Goal: Task Accomplishment & Management: Complete application form

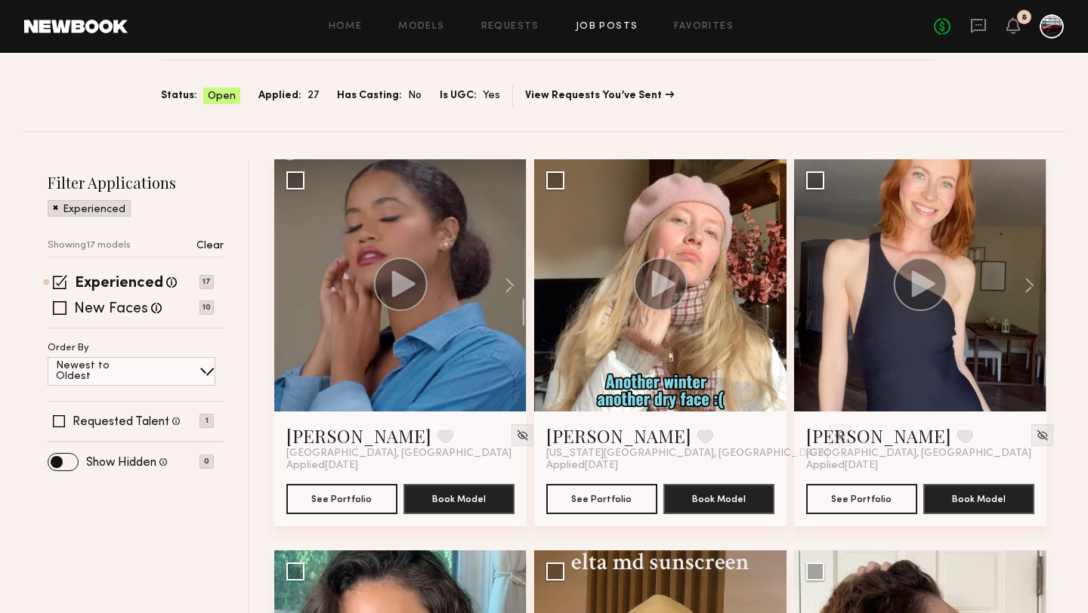
scroll to position [18, 0]
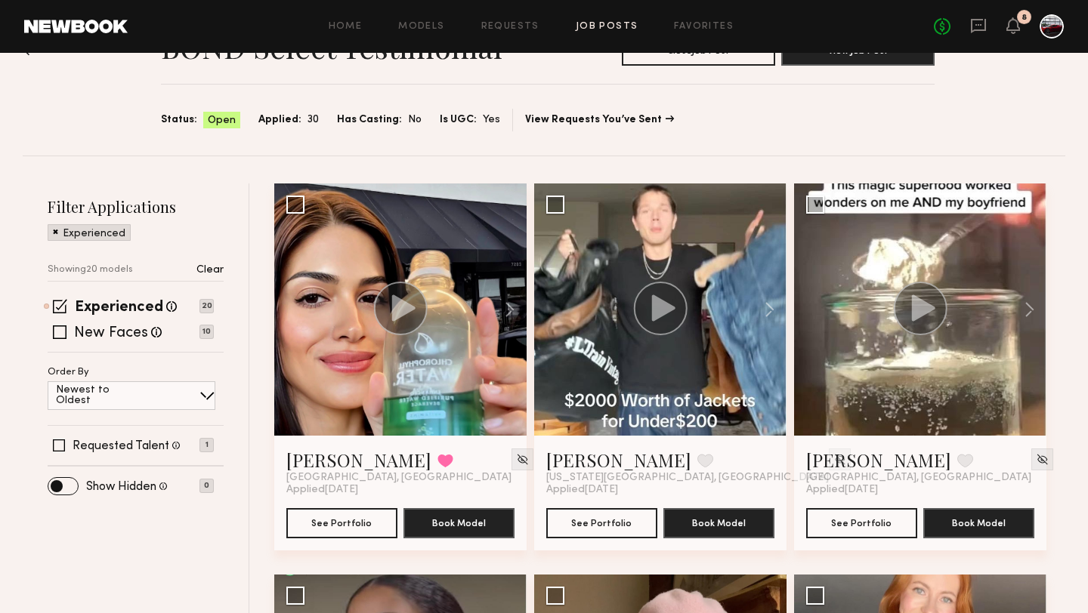
scroll to position [67, 0]
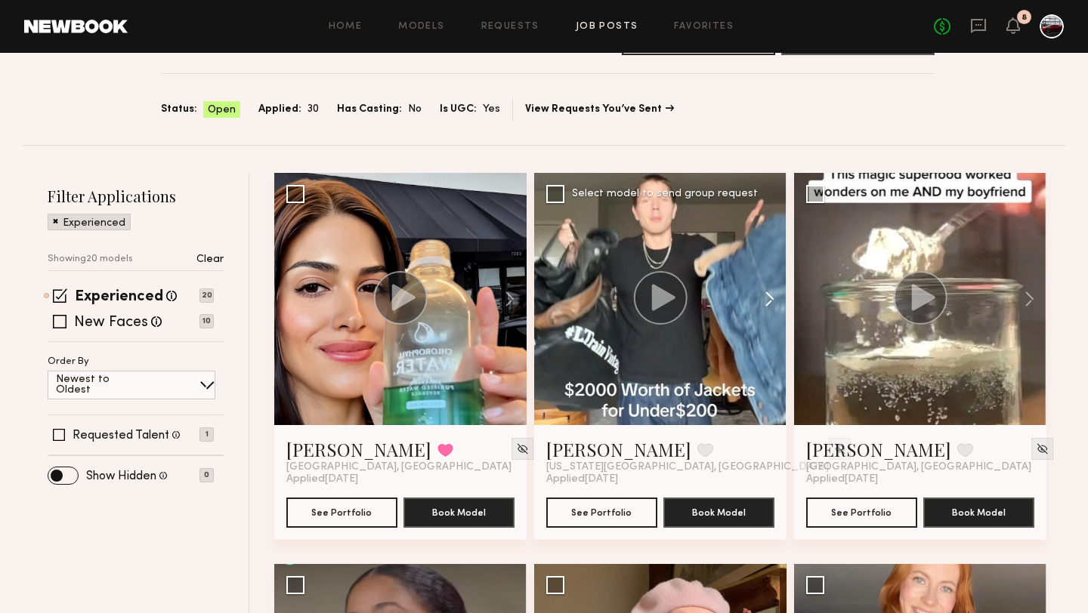
click at [772, 297] on button at bounding box center [762, 299] width 48 height 252
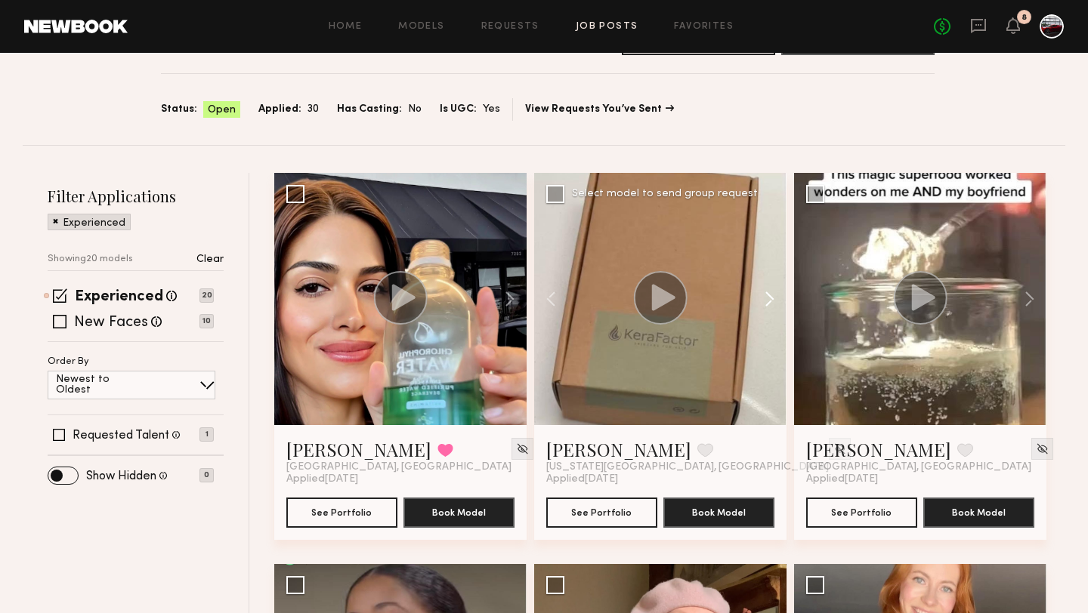
click at [772, 297] on button at bounding box center [762, 299] width 48 height 252
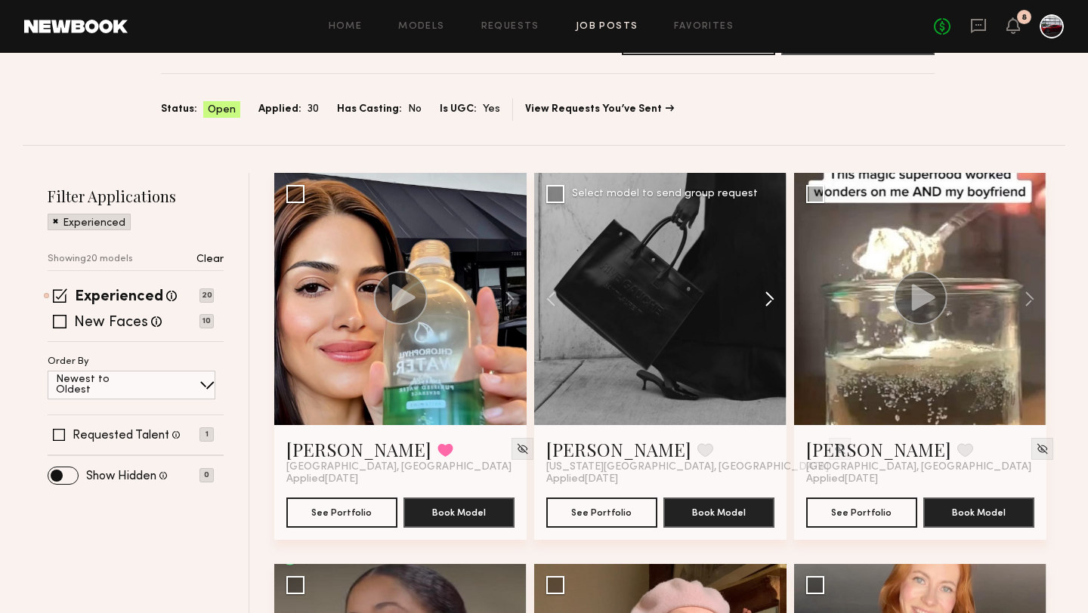
click at [772, 297] on button at bounding box center [762, 299] width 48 height 252
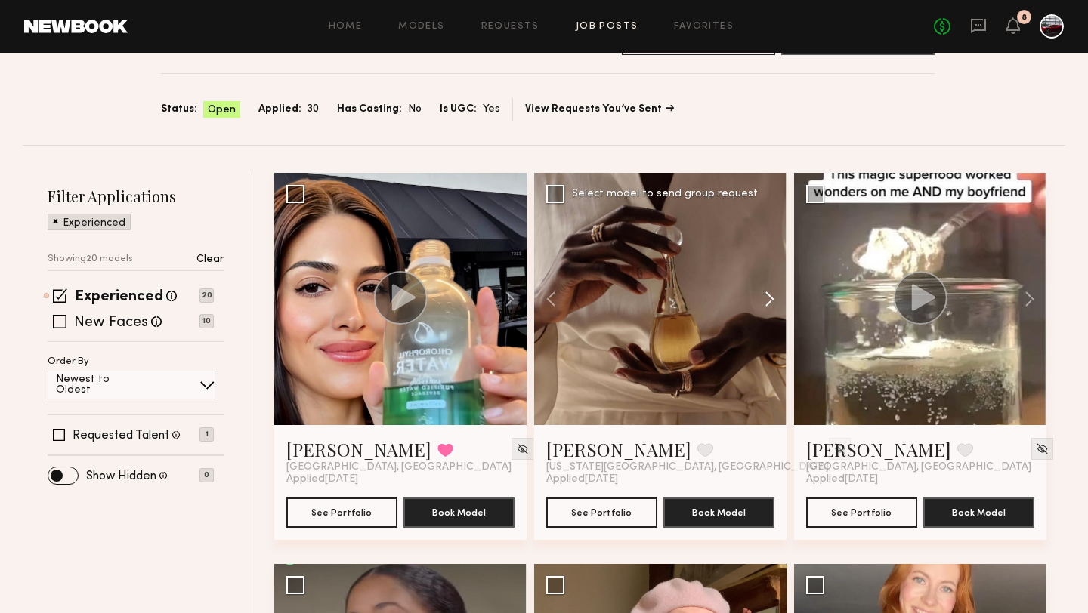
click at [772, 297] on button at bounding box center [762, 299] width 48 height 252
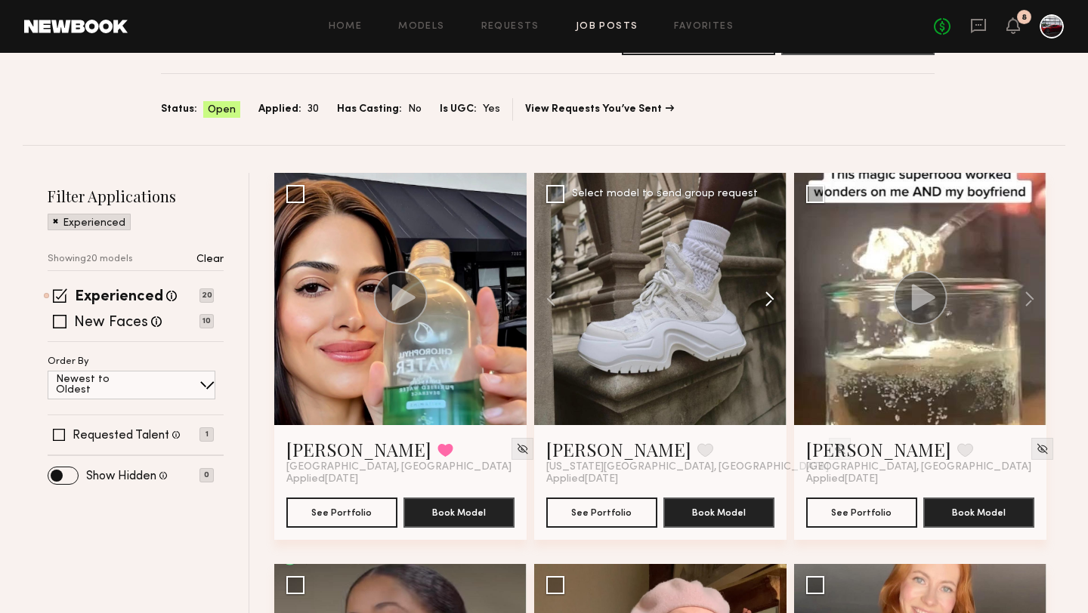
click at [772, 297] on button at bounding box center [762, 299] width 48 height 252
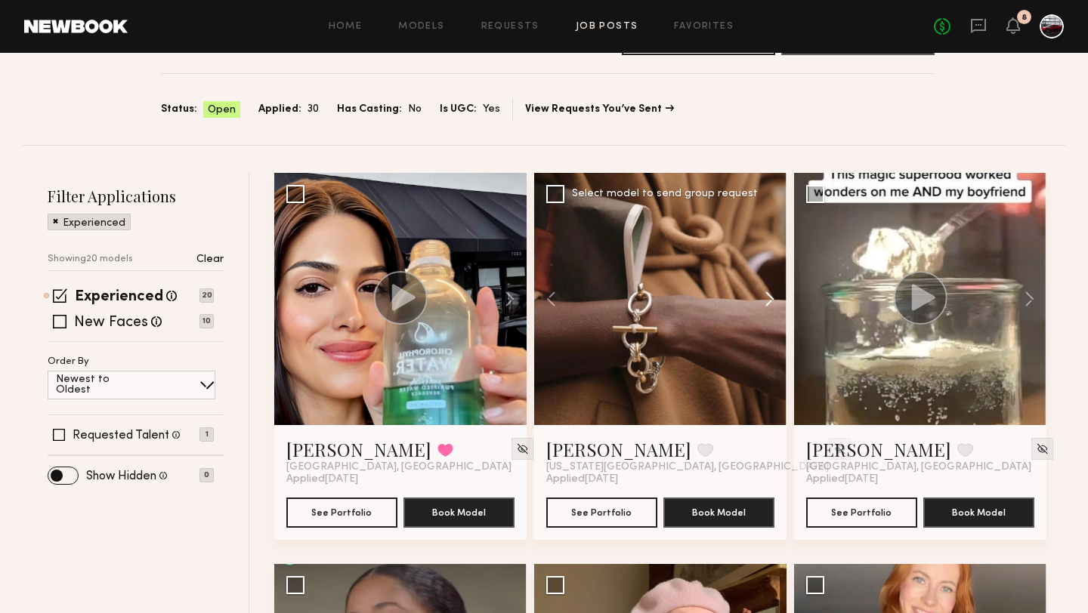
click at [772, 297] on button at bounding box center [762, 299] width 48 height 252
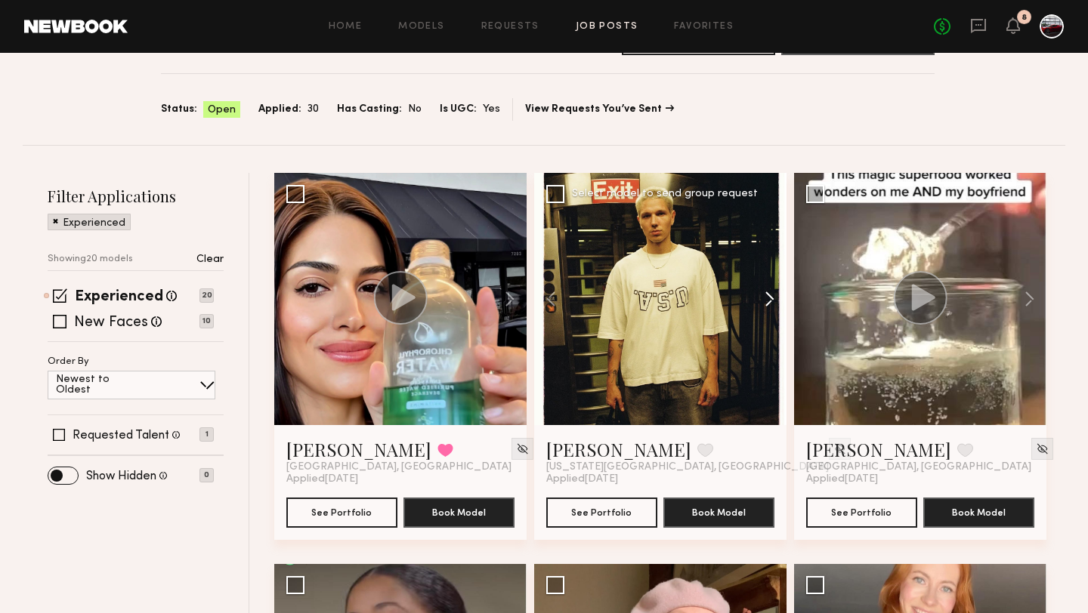
click at [772, 297] on button at bounding box center [762, 299] width 48 height 252
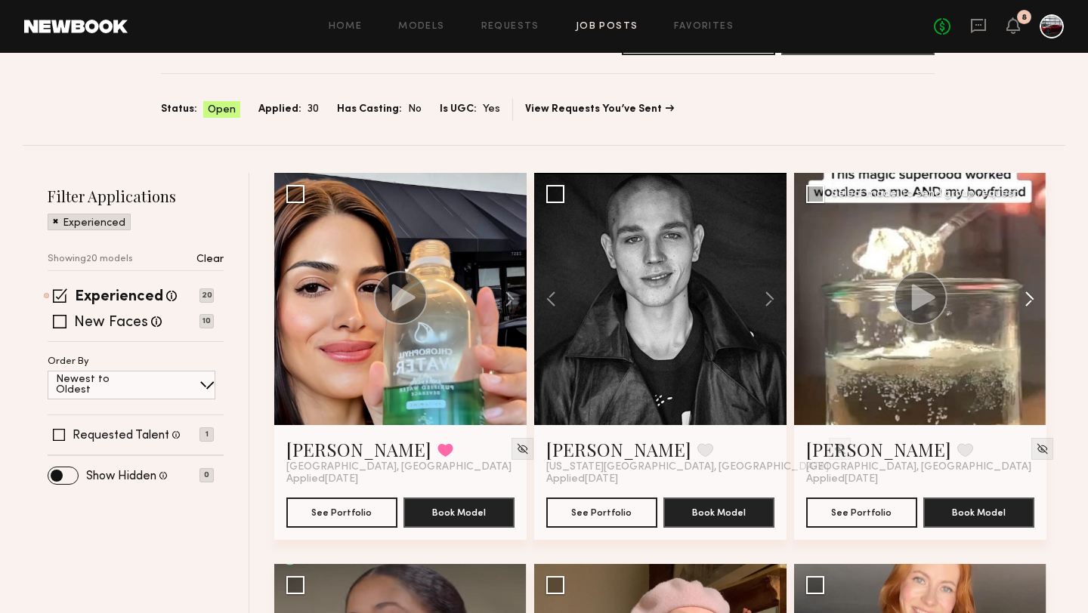
click at [1029, 303] on button at bounding box center [1022, 299] width 48 height 252
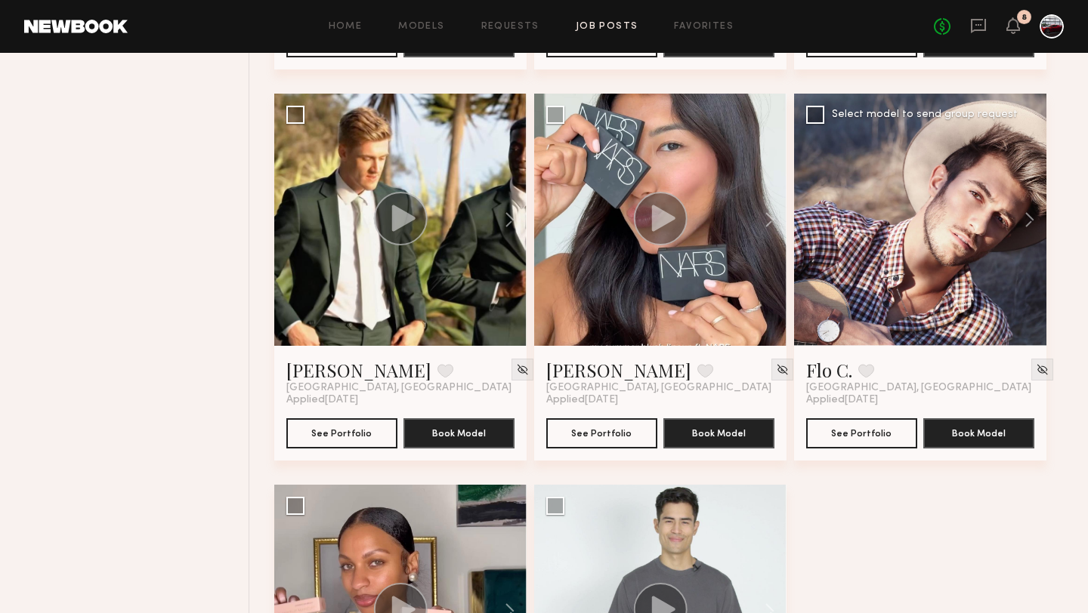
scroll to position [2102, 0]
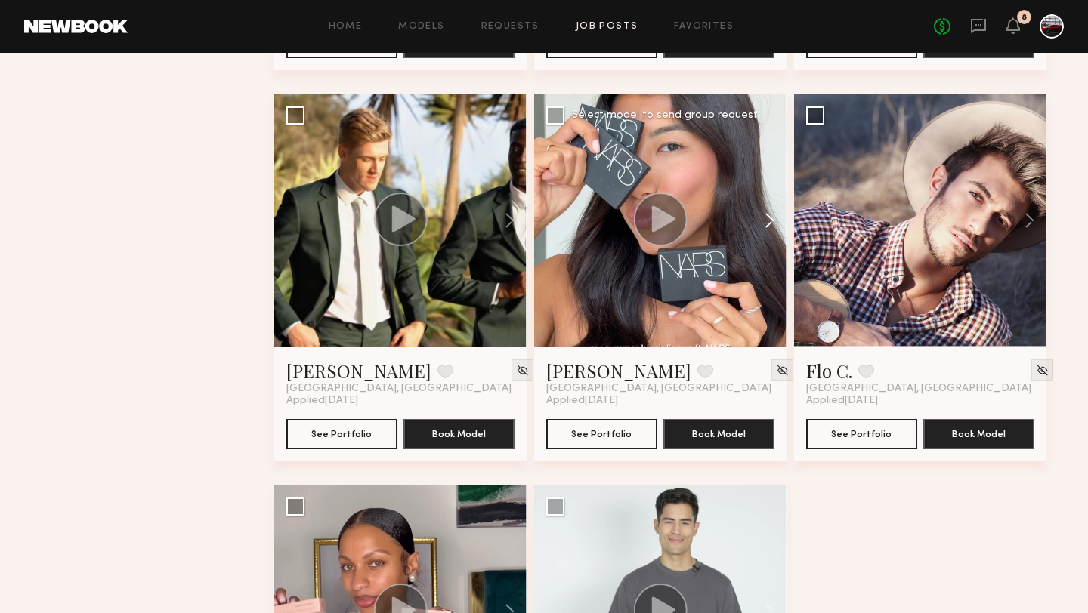
click at [769, 213] on button at bounding box center [762, 220] width 48 height 252
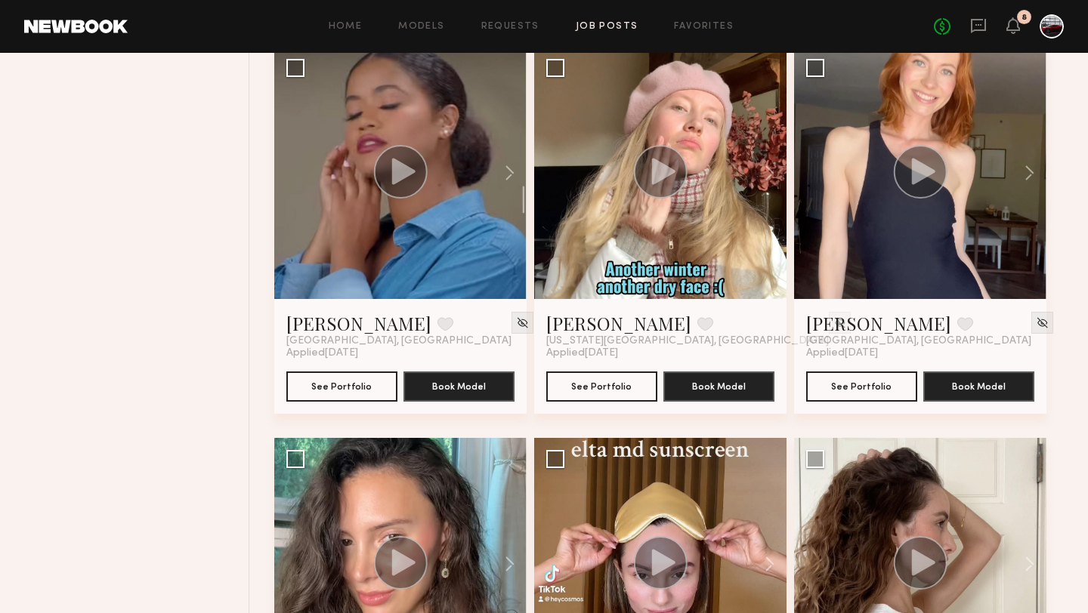
scroll to position [0, 0]
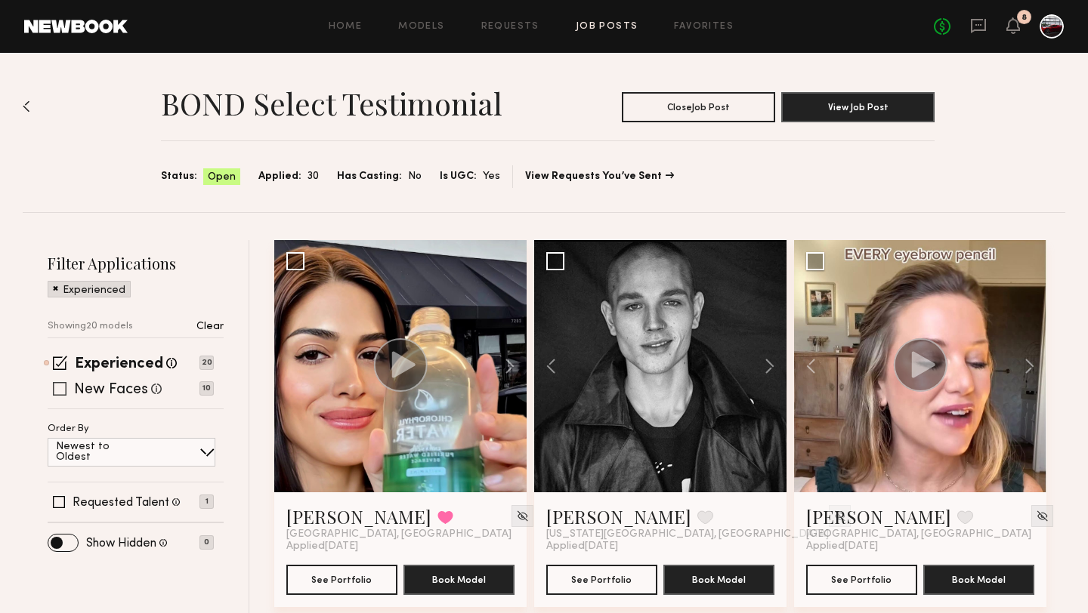
click at [56, 390] on span at bounding box center [60, 389] width 14 height 14
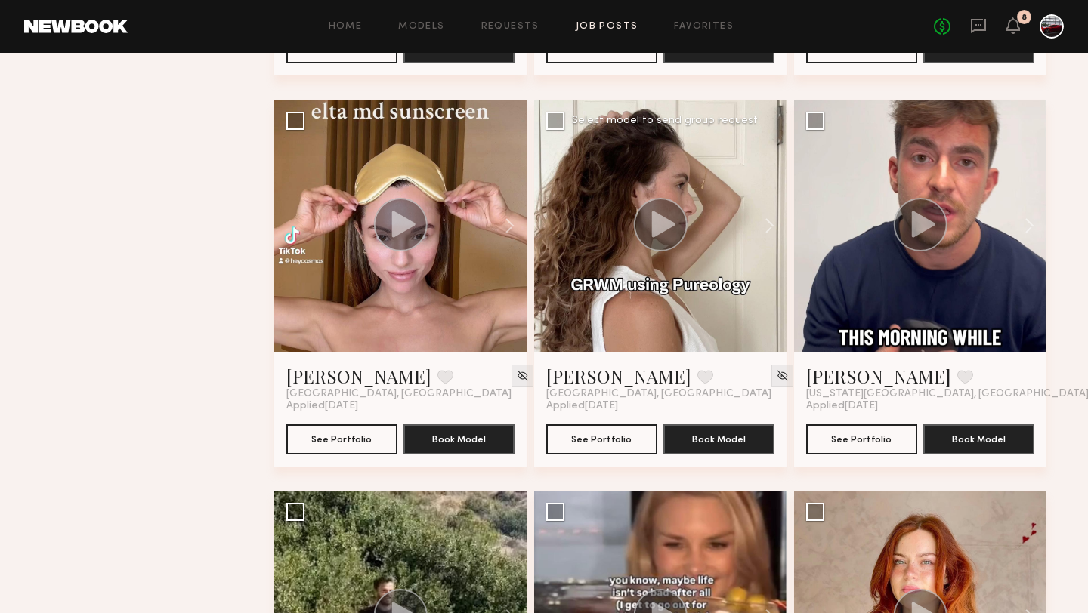
scroll to position [1338, 0]
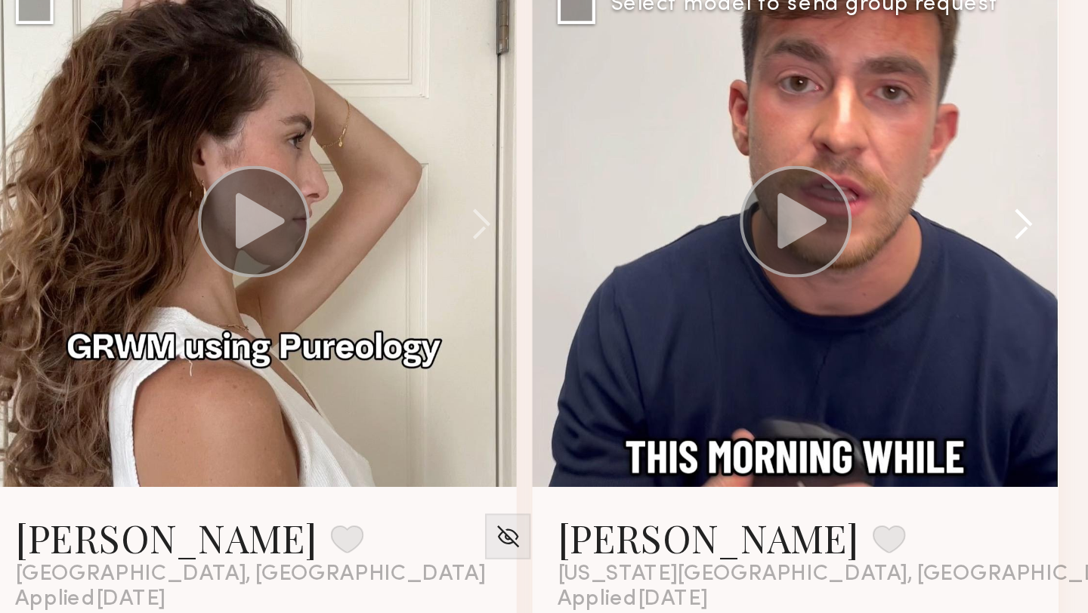
click at [1026, 196] on button at bounding box center [1022, 202] width 48 height 252
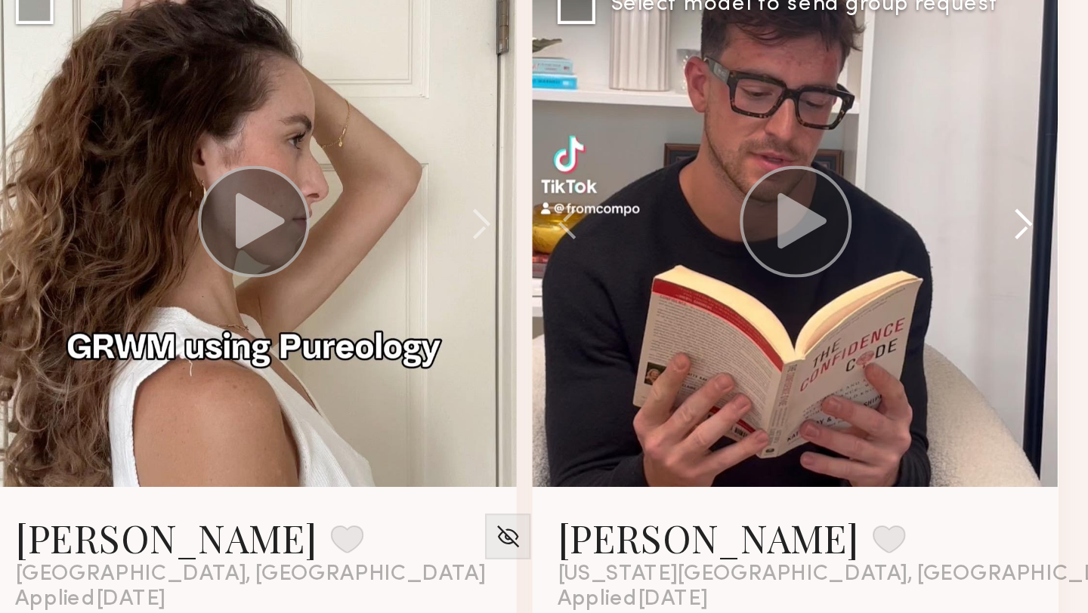
click at [1026, 197] on button at bounding box center [1022, 202] width 48 height 252
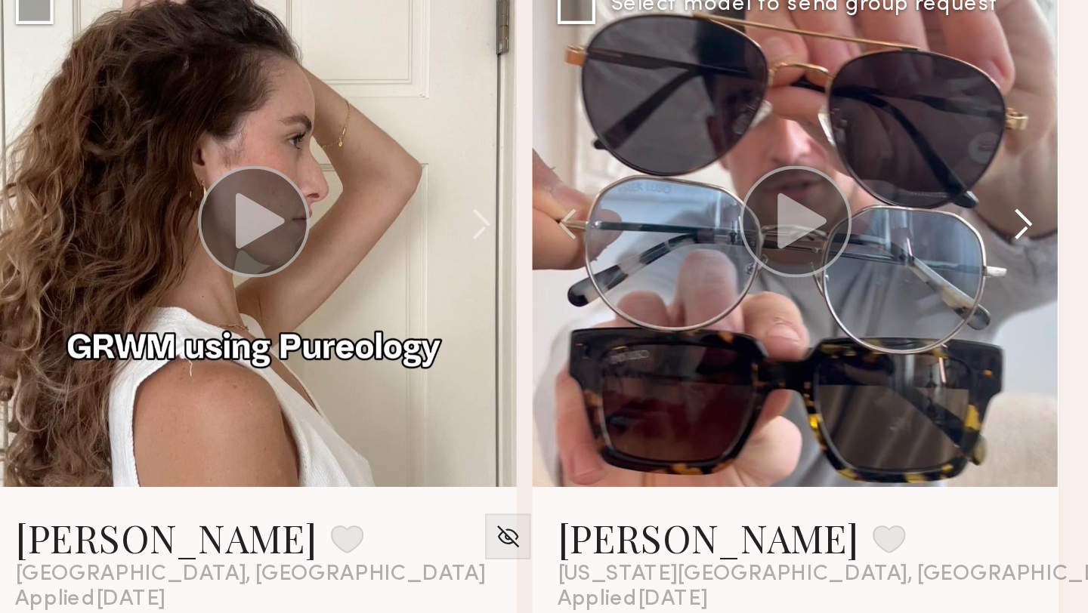
click at [1026, 197] on button at bounding box center [1022, 202] width 48 height 252
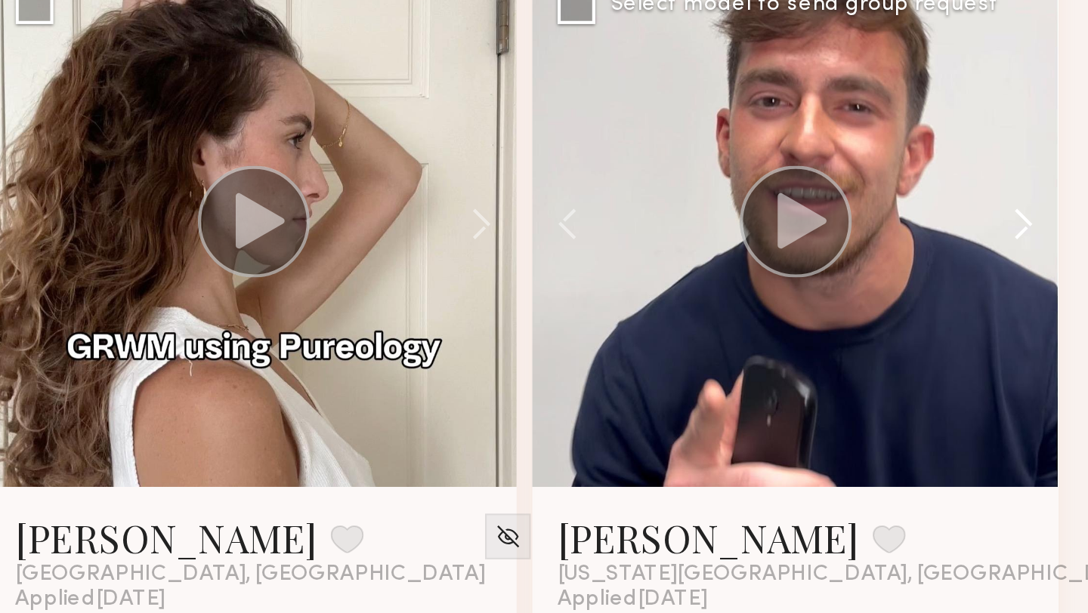
click at [1026, 197] on button at bounding box center [1022, 202] width 48 height 252
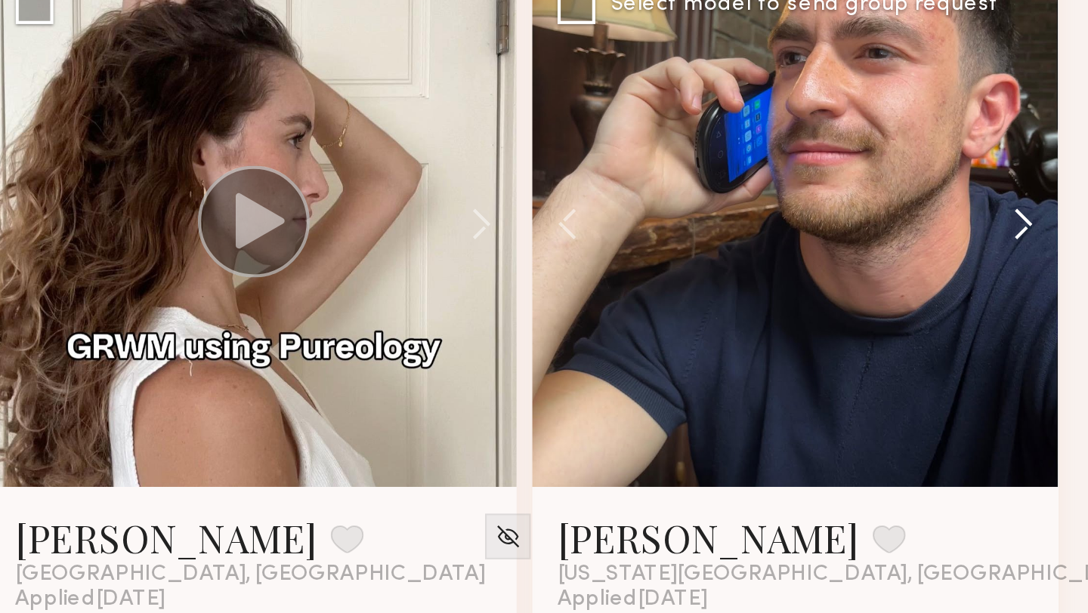
click at [1026, 197] on button at bounding box center [1022, 202] width 48 height 252
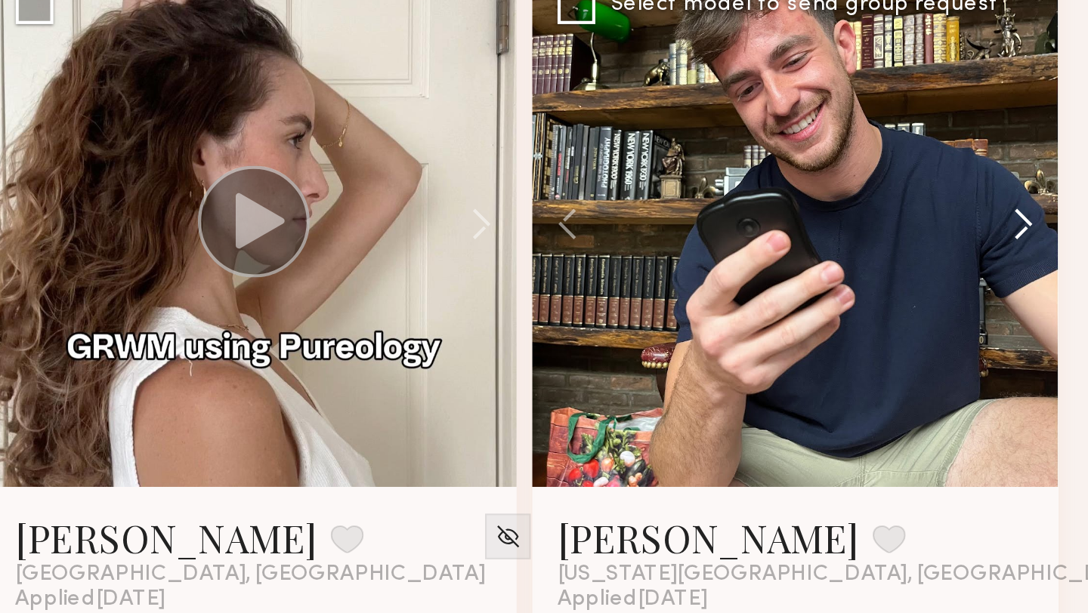
click at [1026, 197] on button at bounding box center [1022, 202] width 48 height 252
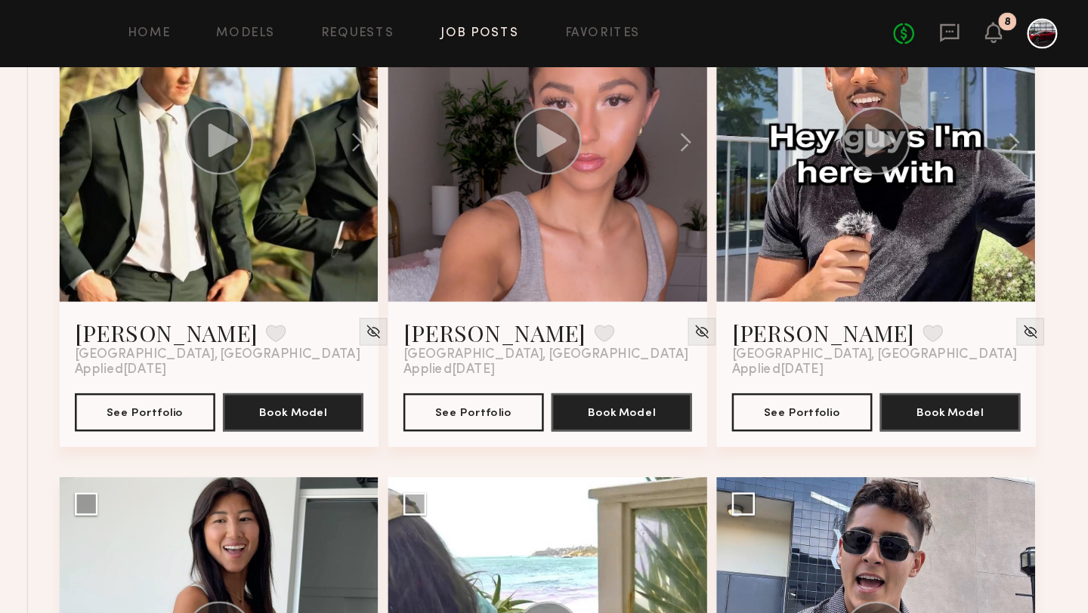
scroll to position [2451, 0]
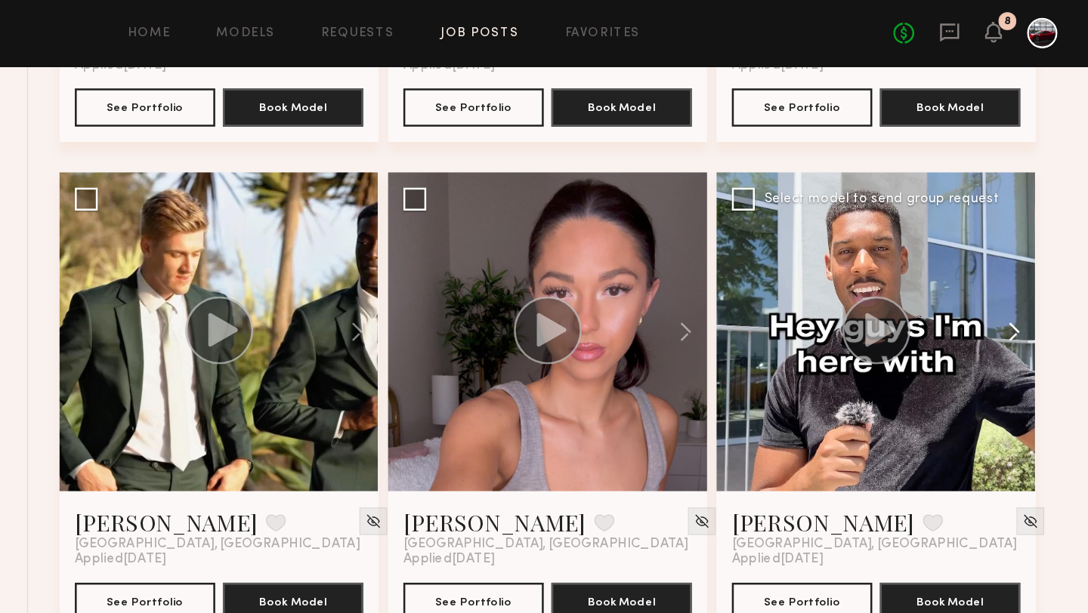
click at [1033, 262] on button at bounding box center [1022, 263] width 48 height 252
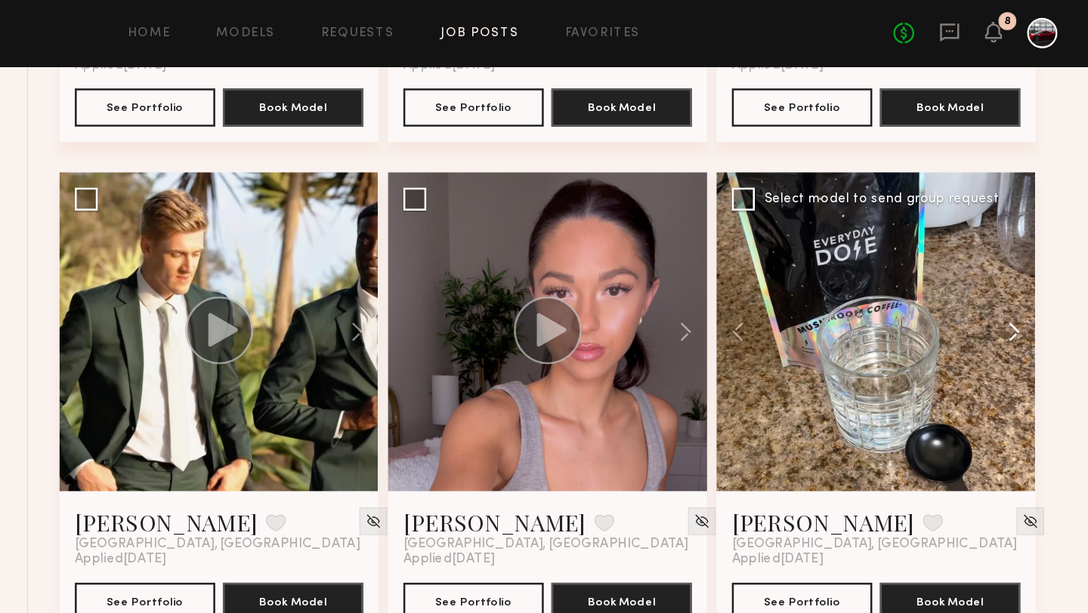
click at [1033, 262] on button at bounding box center [1022, 263] width 48 height 252
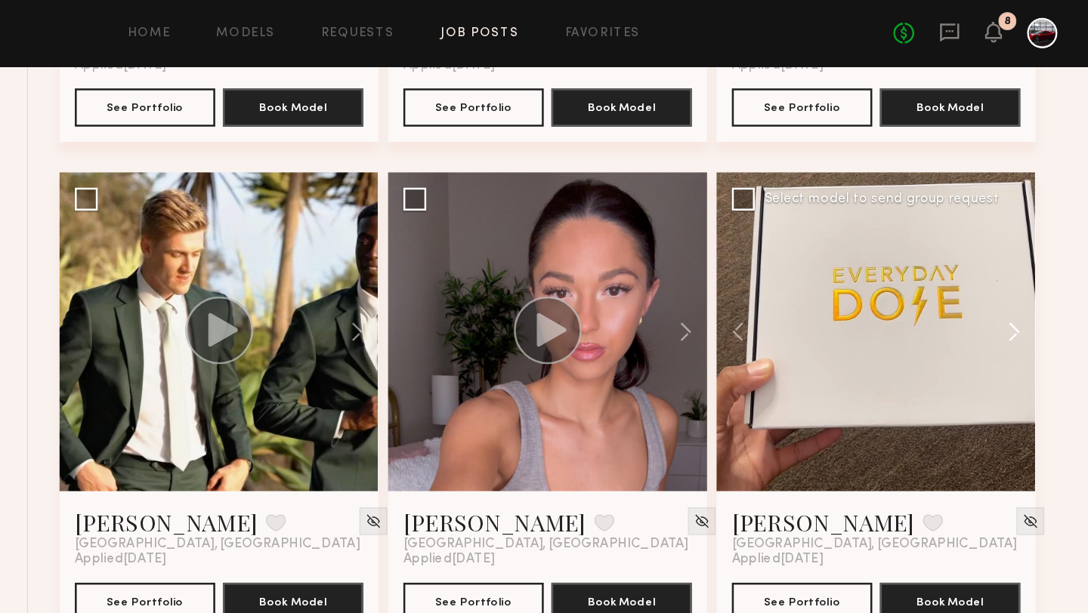
click at [1032, 263] on button at bounding box center [1022, 263] width 48 height 252
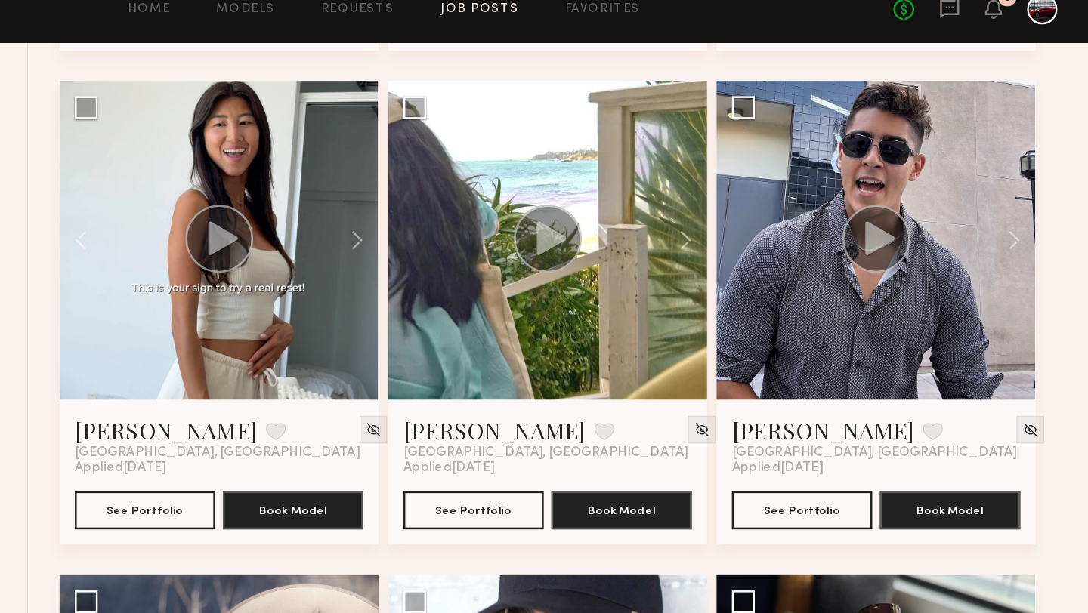
scroll to position [2887, 0]
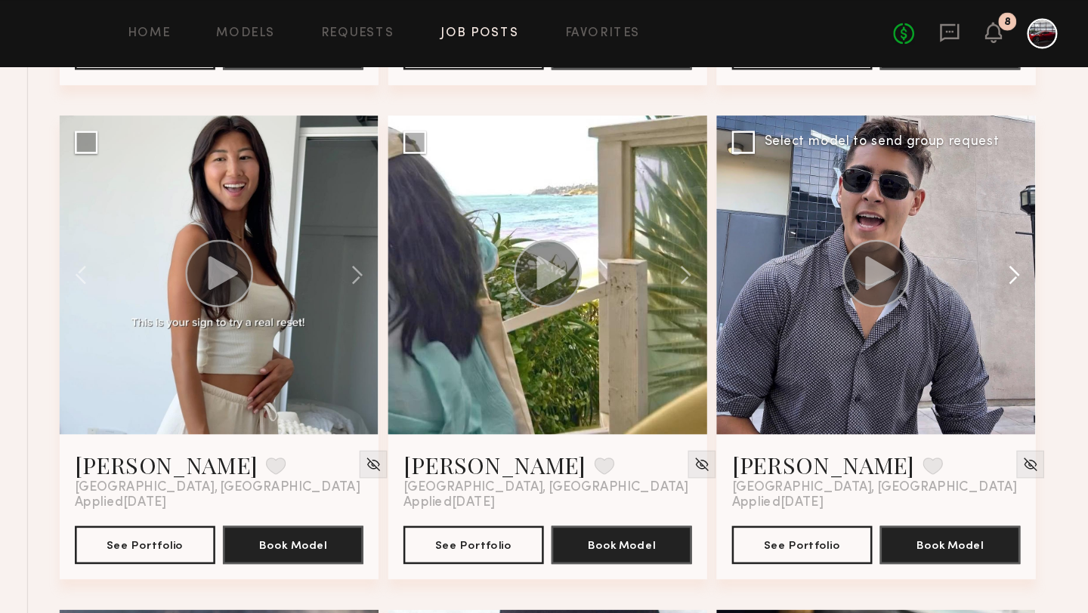
click at [1026, 210] on button at bounding box center [1022, 217] width 48 height 252
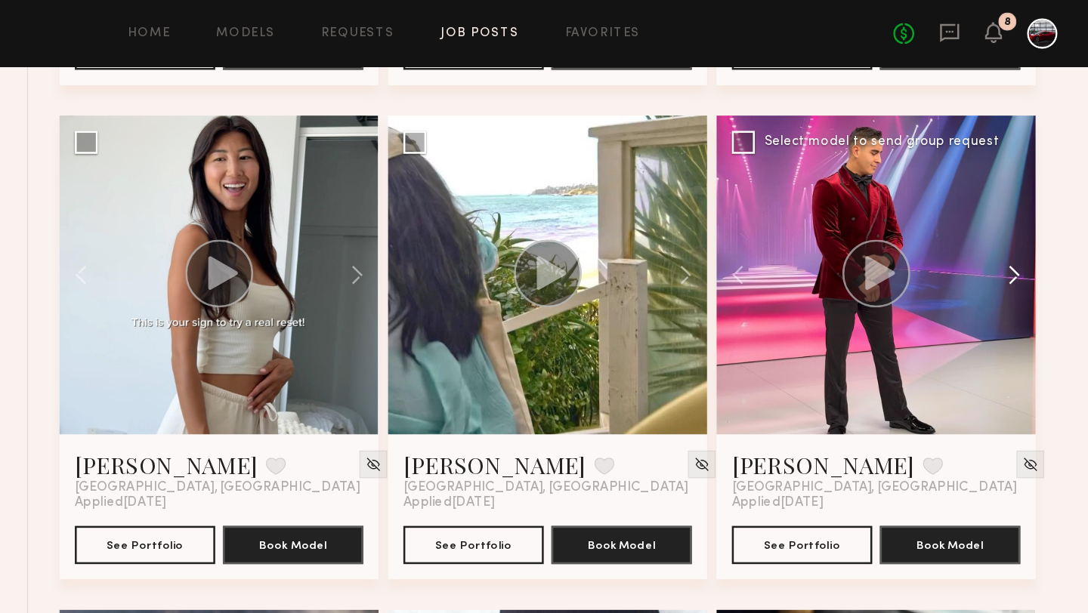
click at [1026, 210] on button at bounding box center [1022, 217] width 48 height 252
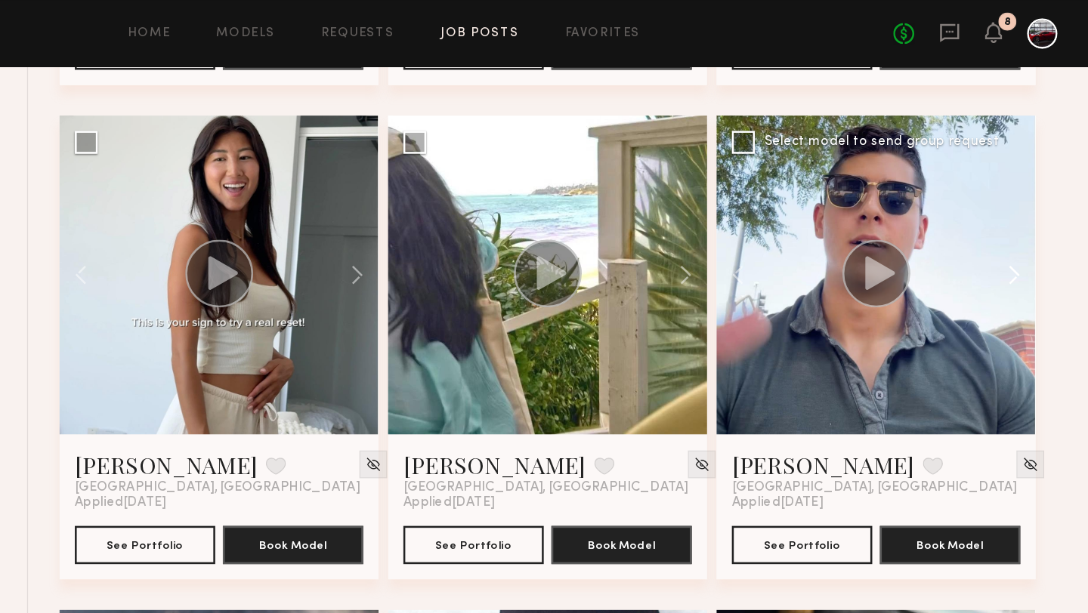
click at [1026, 210] on button at bounding box center [1022, 217] width 48 height 252
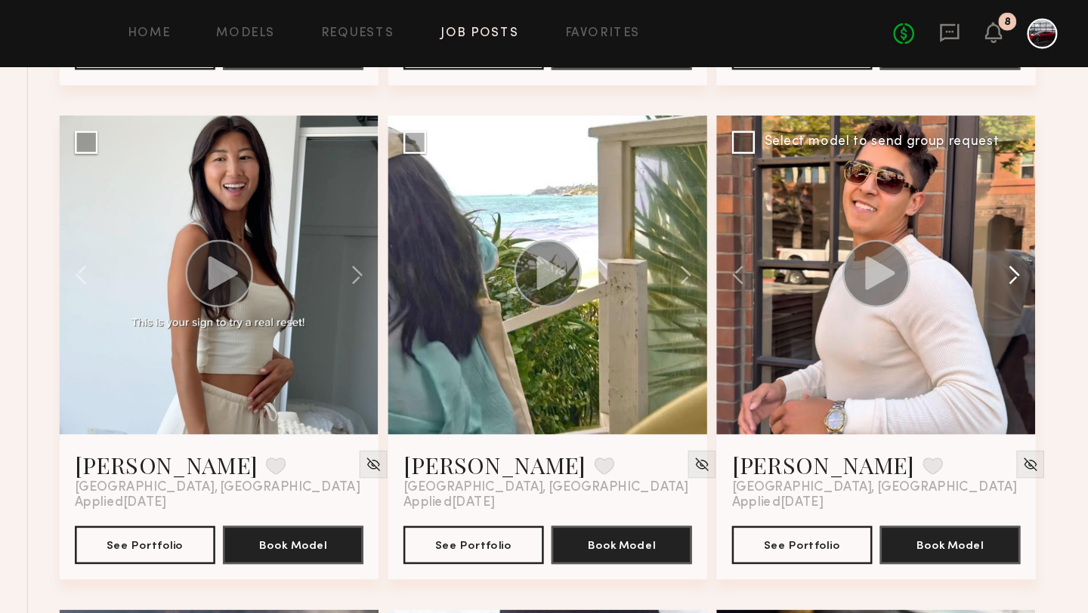
click at [1026, 211] on button at bounding box center [1022, 217] width 48 height 252
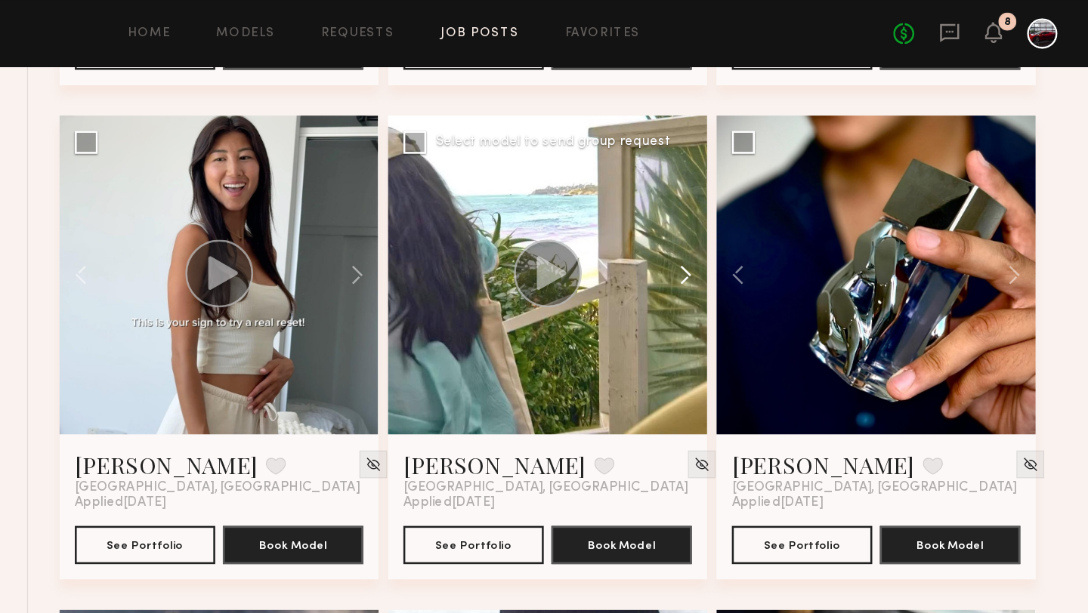
click at [776, 212] on button at bounding box center [762, 217] width 48 height 252
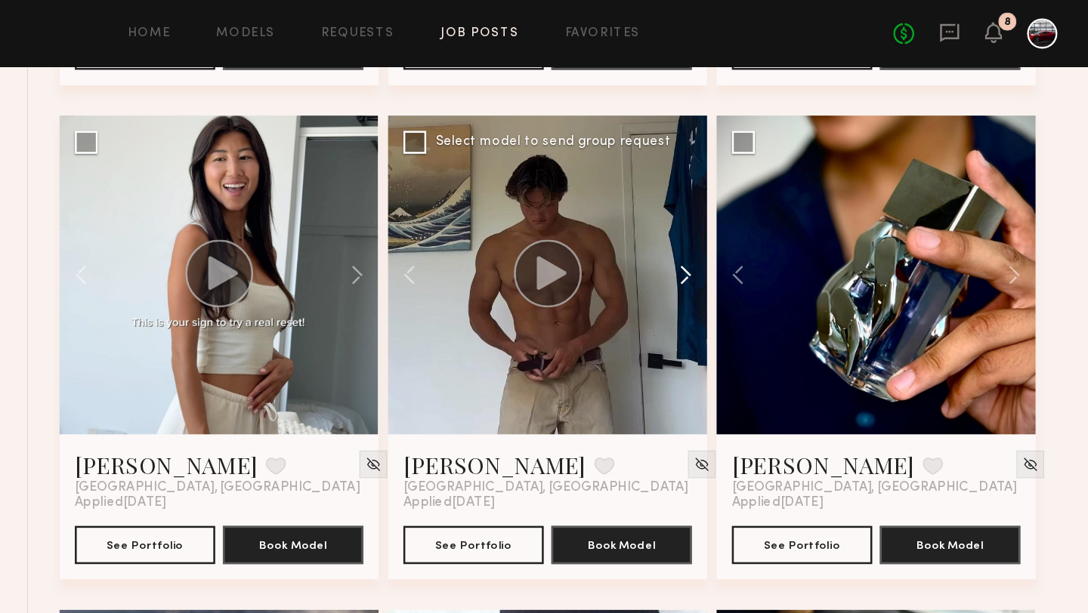
click at [776, 212] on button at bounding box center [762, 217] width 48 height 252
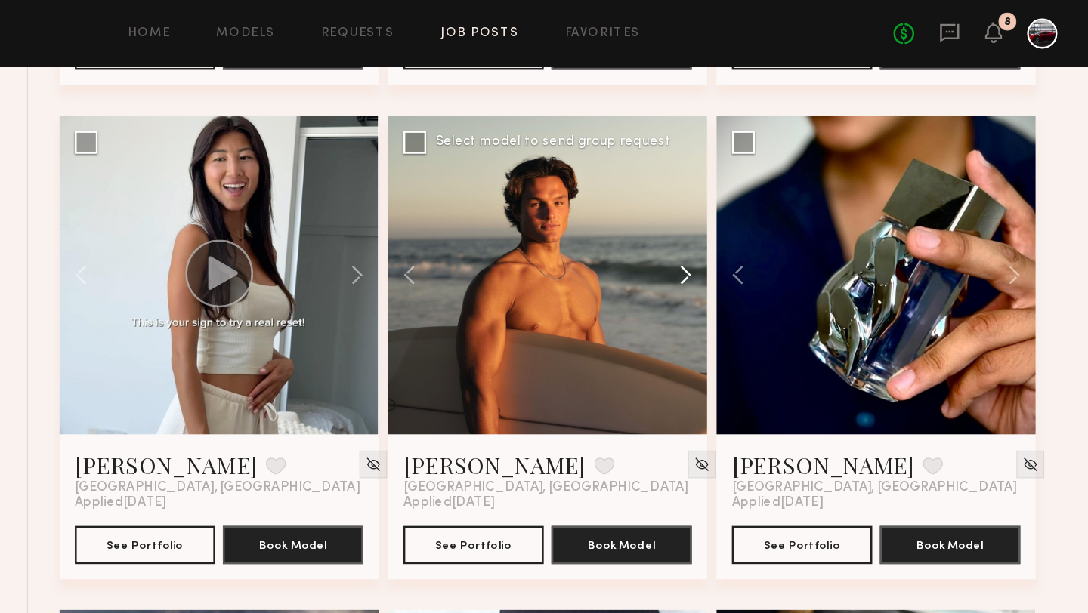
click at [775, 213] on button at bounding box center [762, 217] width 48 height 252
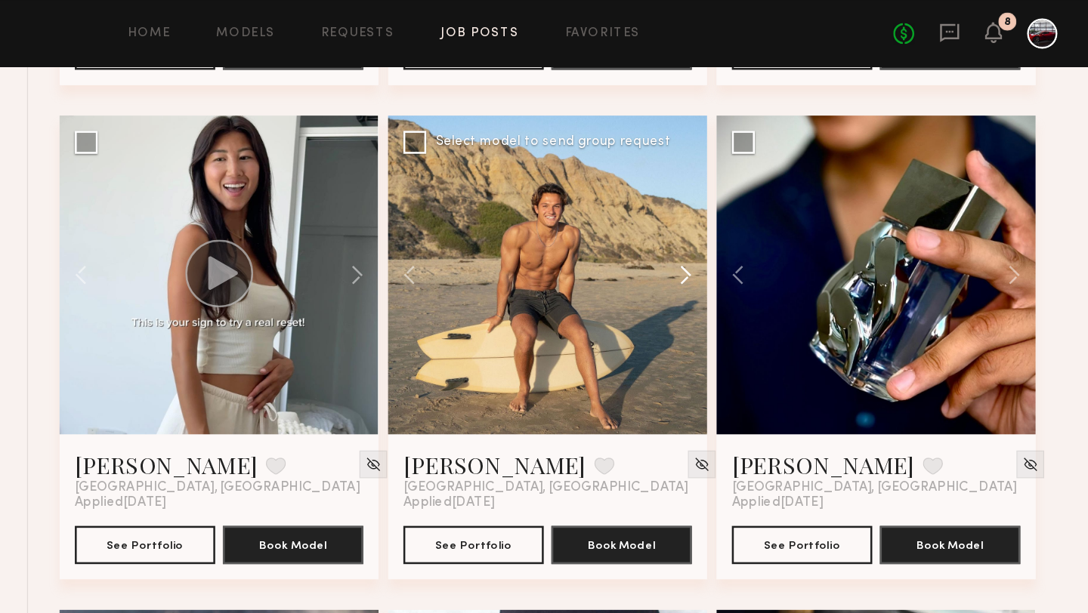
click at [775, 213] on button at bounding box center [762, 217] width 48 height 252
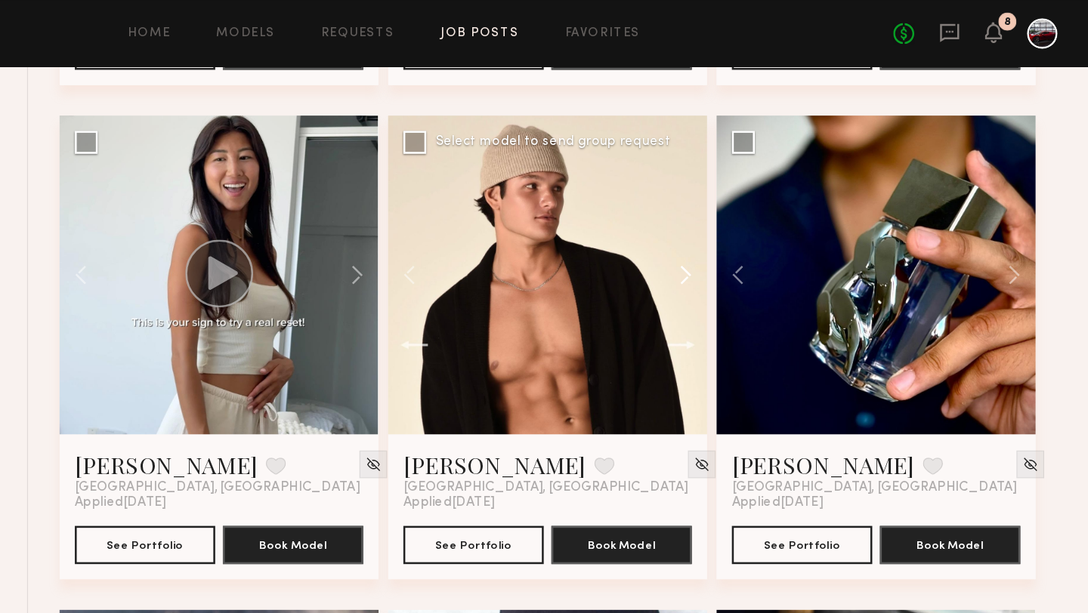
click at [775, 214] on button at bounding box center [762, 217] width 48 height 252
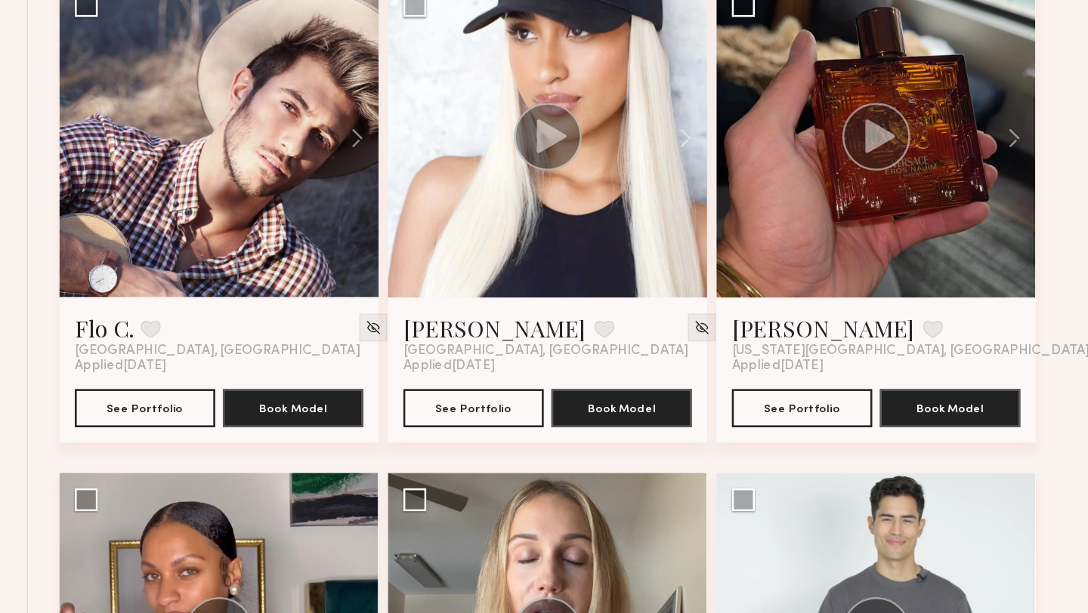
scroll to position [3259, 0]
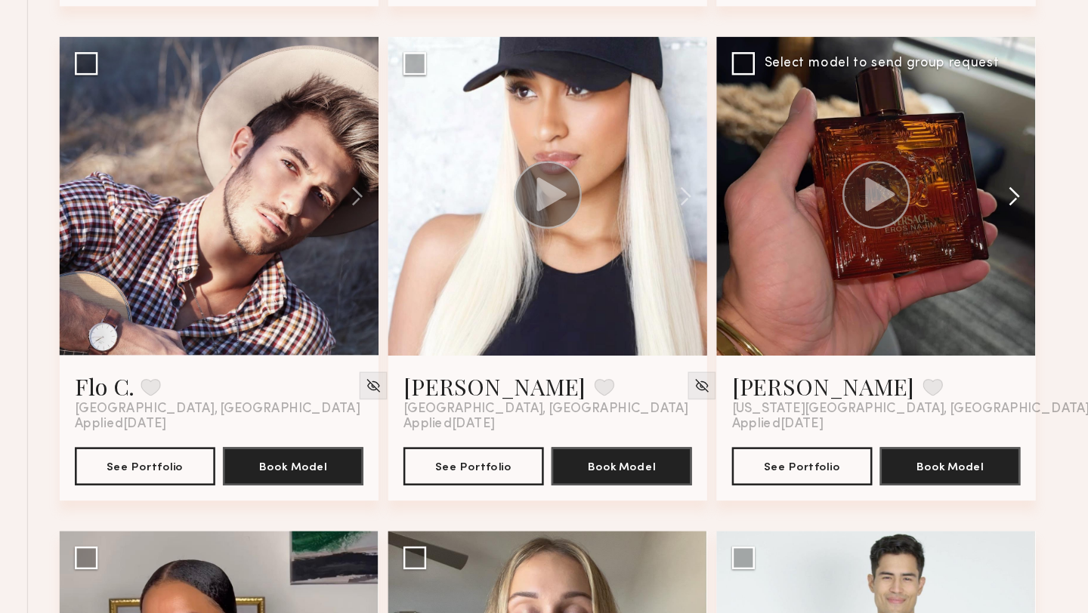
click at [1035, 233] on button at bounding box center [1022, 237] width 48 height 252
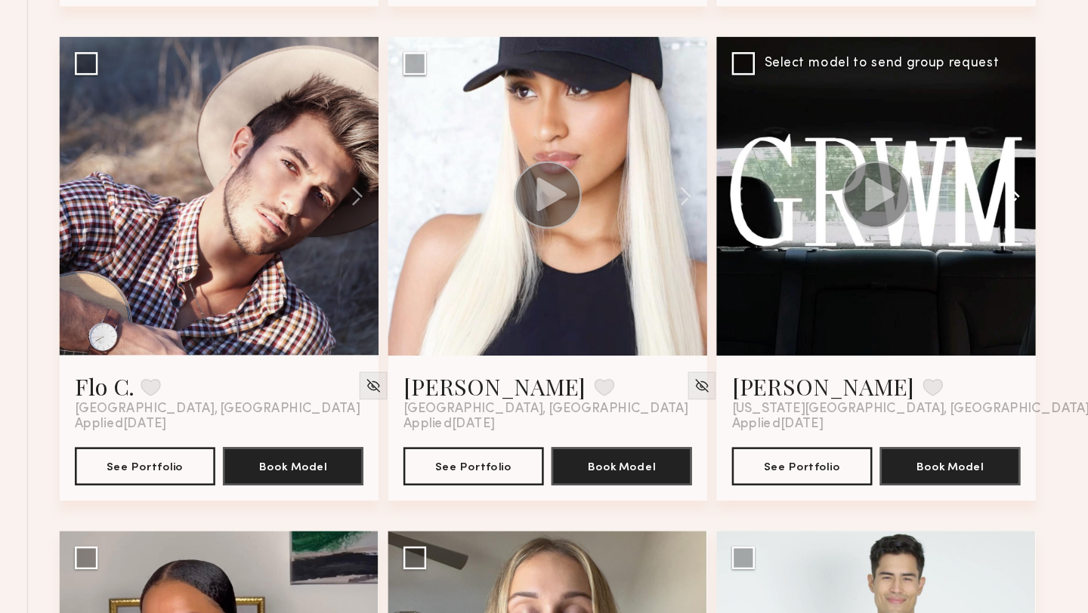
click at [1035, 233] on button at bounding box center [1022, 237] width 48 height 252
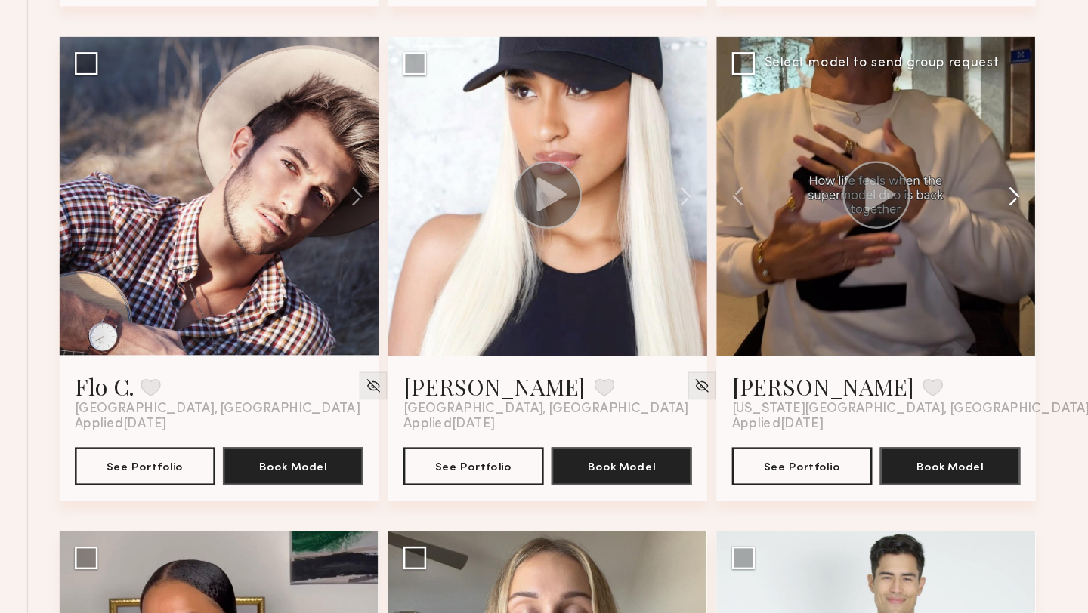
click at [1035, 234] on button at bounding box center [1022, 237] width 48 height 252
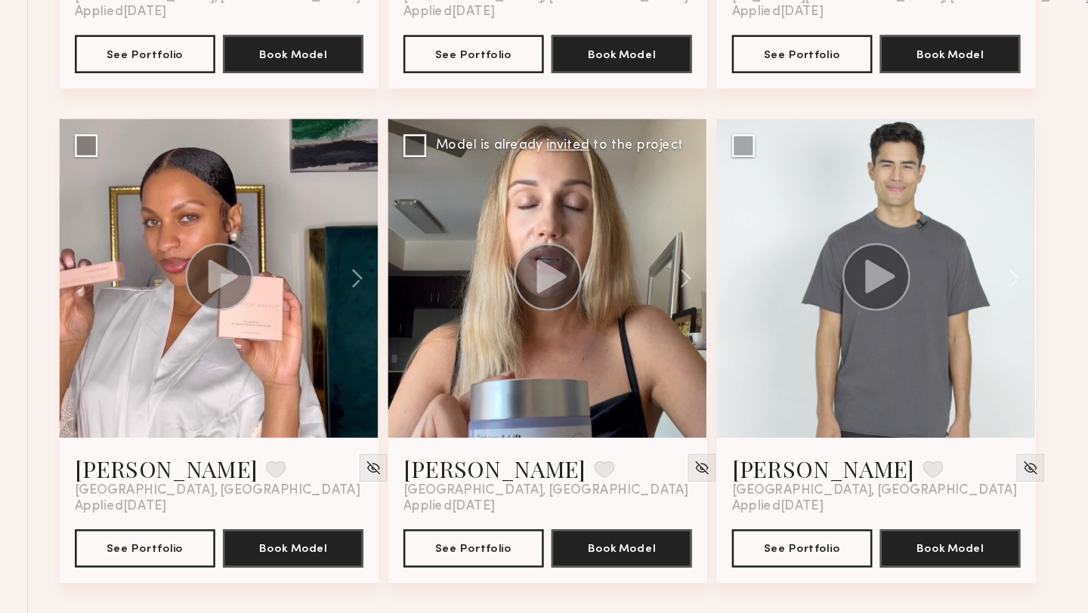
scroll to position [3539, 0]
